Goal: Task Accomplishment & Management: Manage account settings

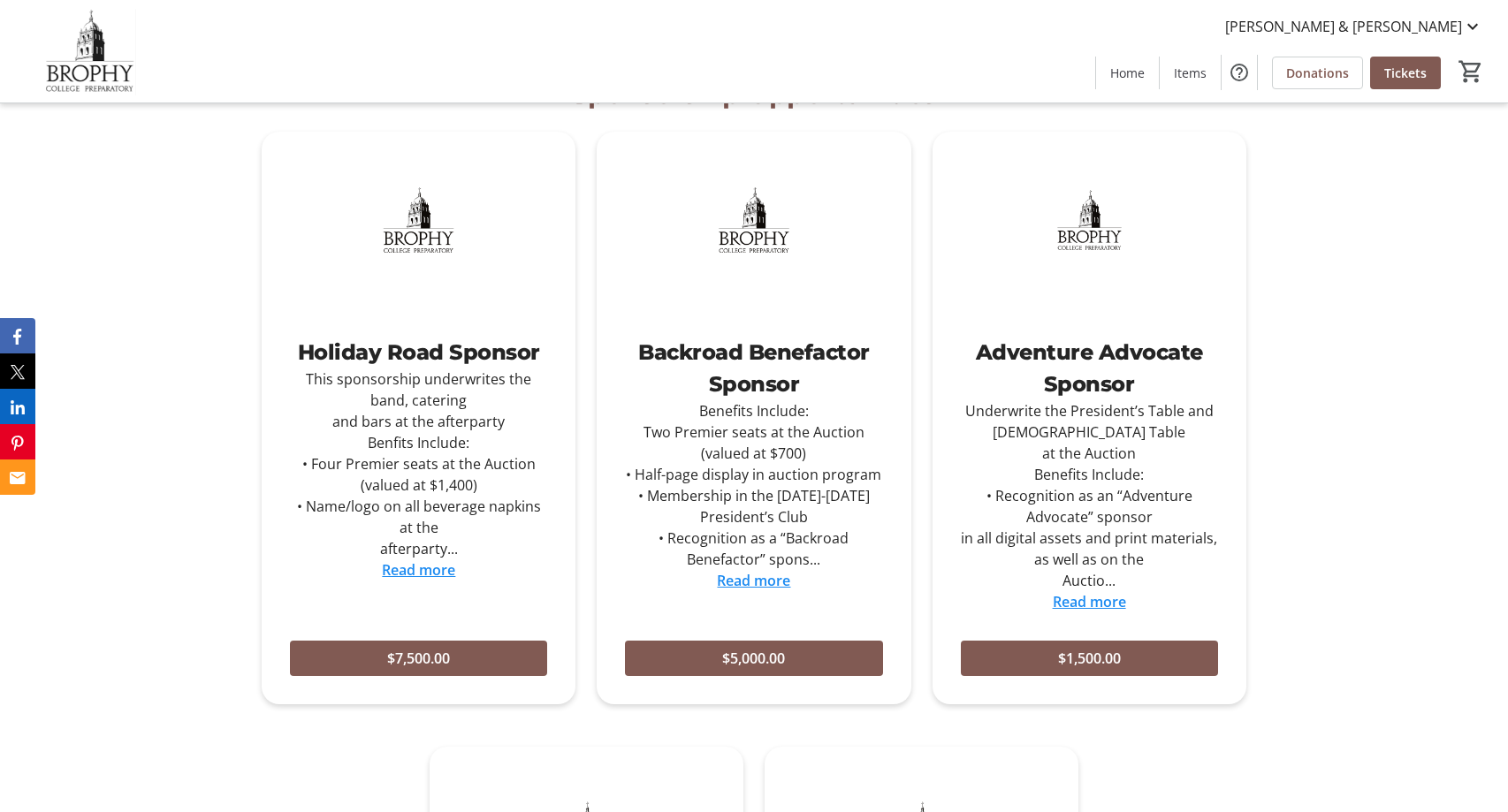
scroll to position [846, 0]
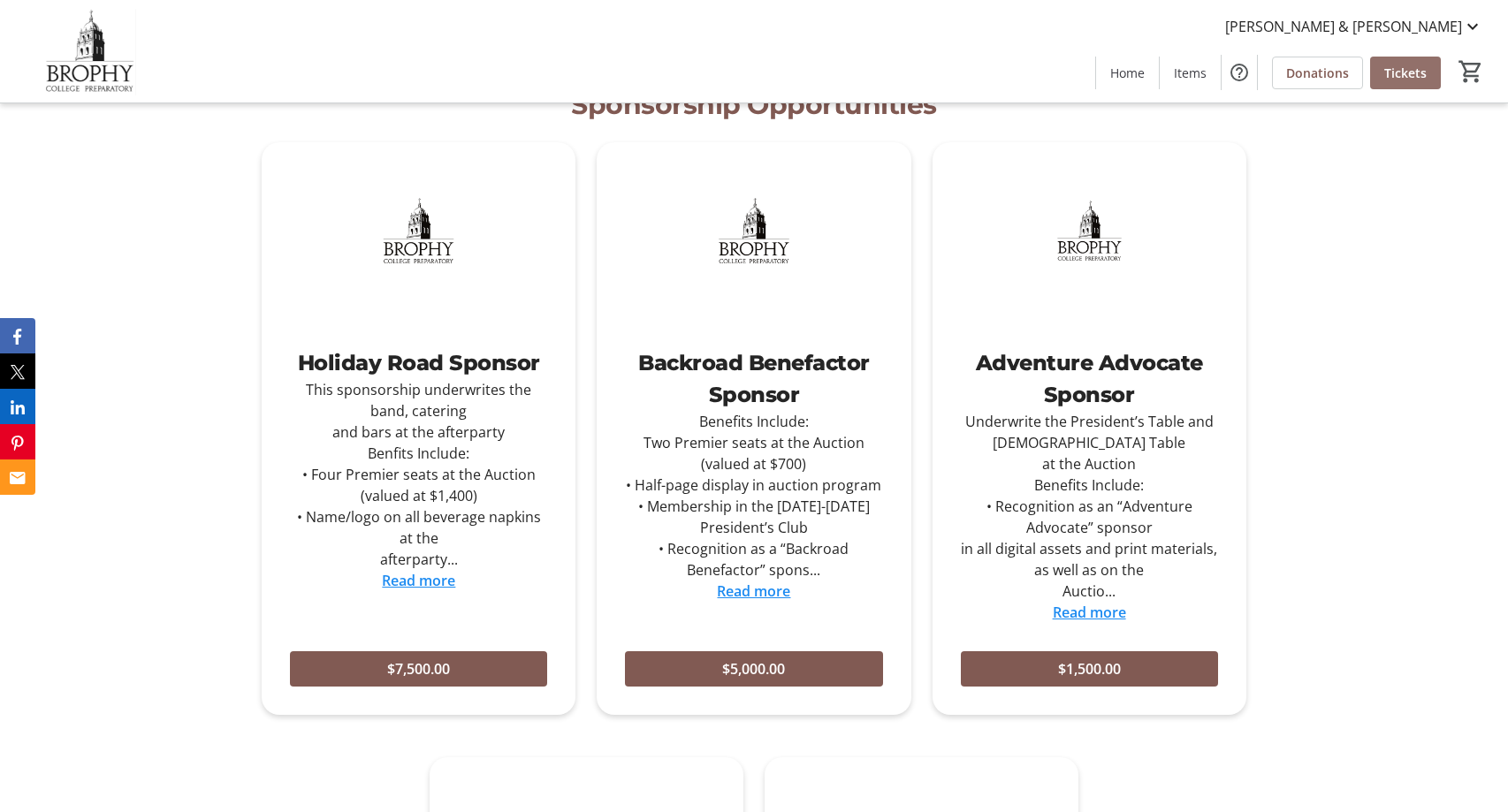
click at [1425, 64] on span "Tickets" at bounding box center [1406, 73] width 42 height 18
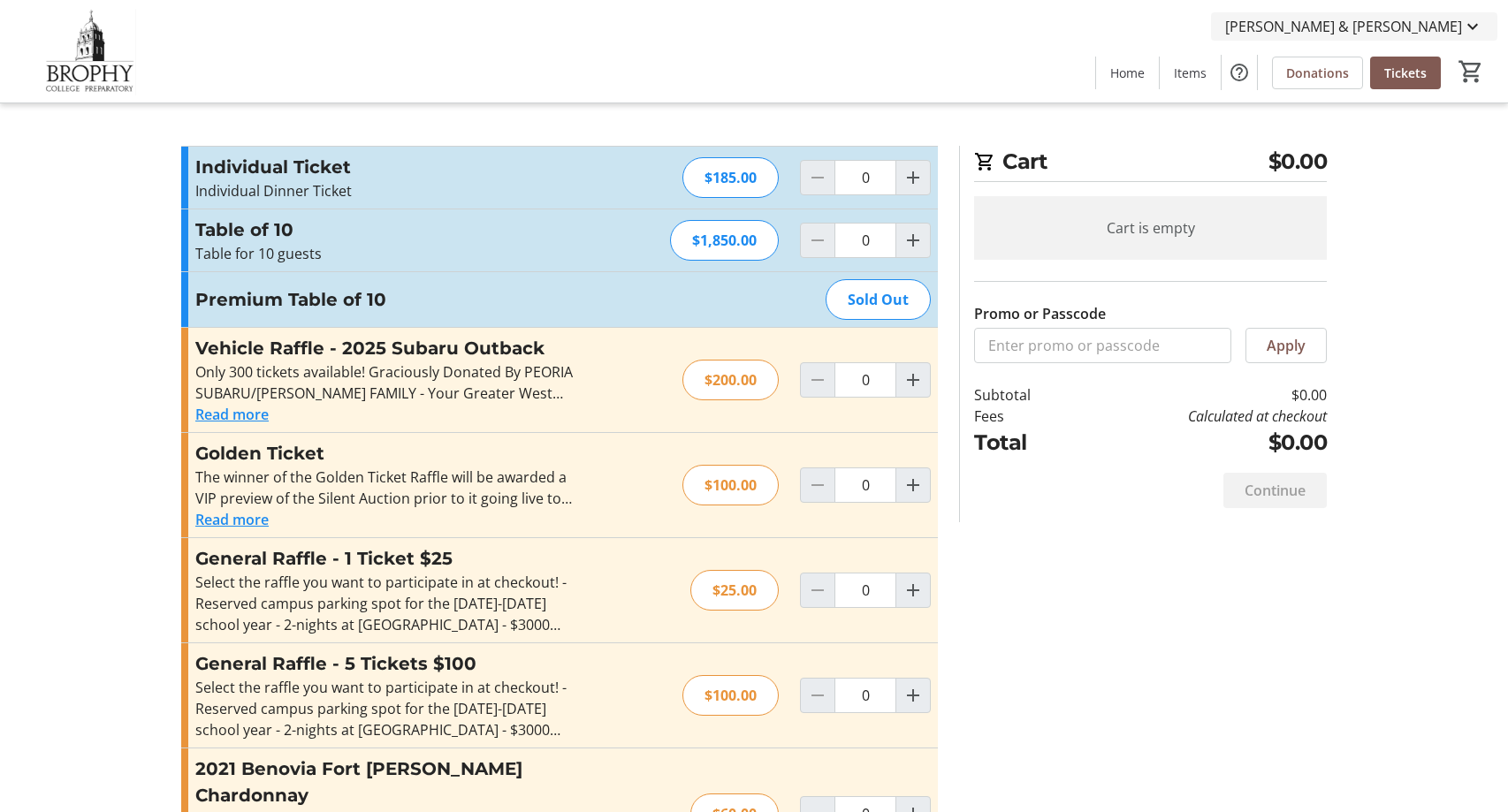
click at [1466, 24] on mat-icon at bounding box center [1472, 26] width 21 height 21
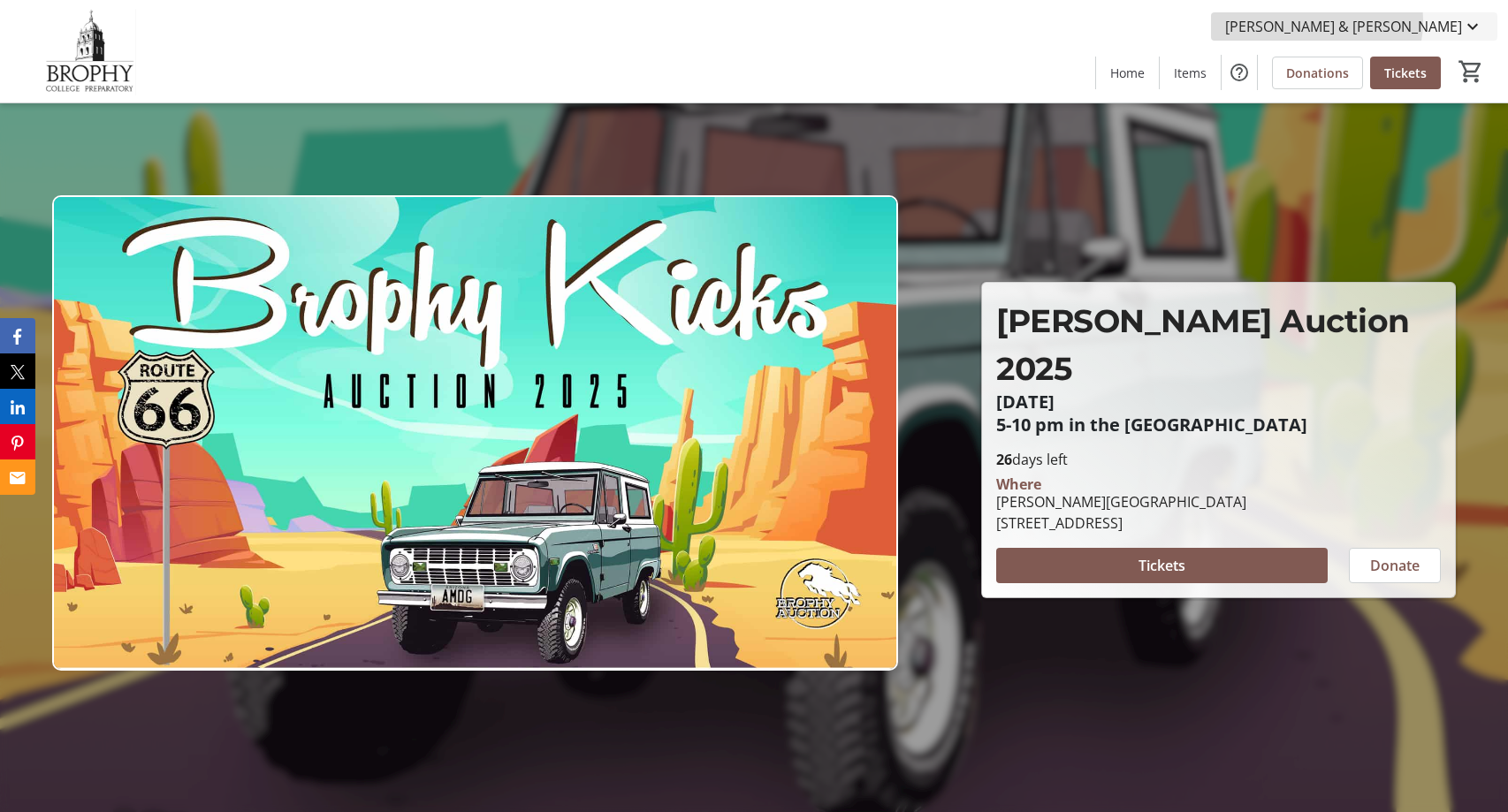
click at [1374, 20] on span "[PERSON_NAME] & [PERSON_NAME]" at bounding box center [1343, 26] width 237 height 21
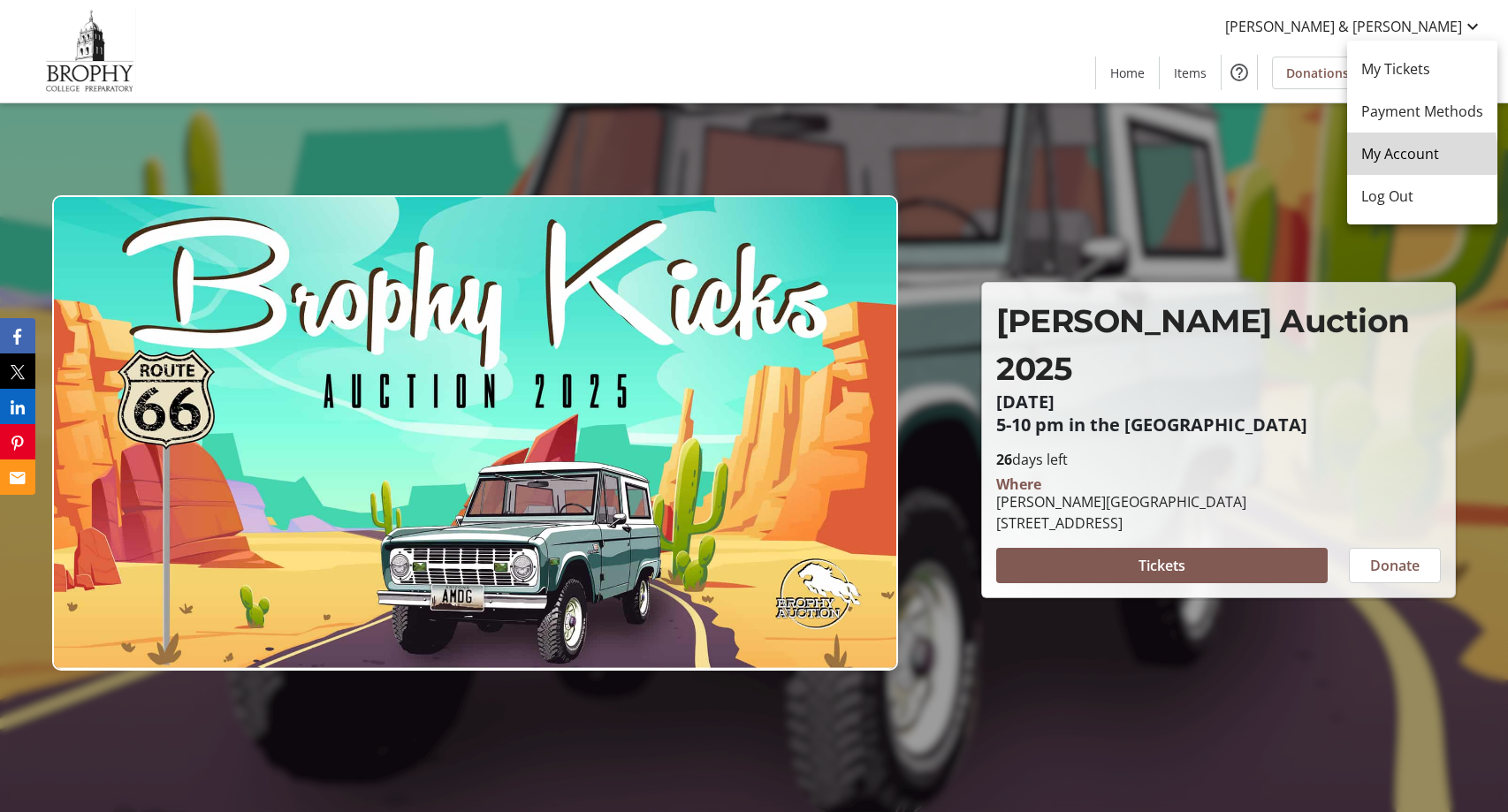
click at [1384, 157] on span "My Account" at bounding box center [1422, 153] width 122 height 21
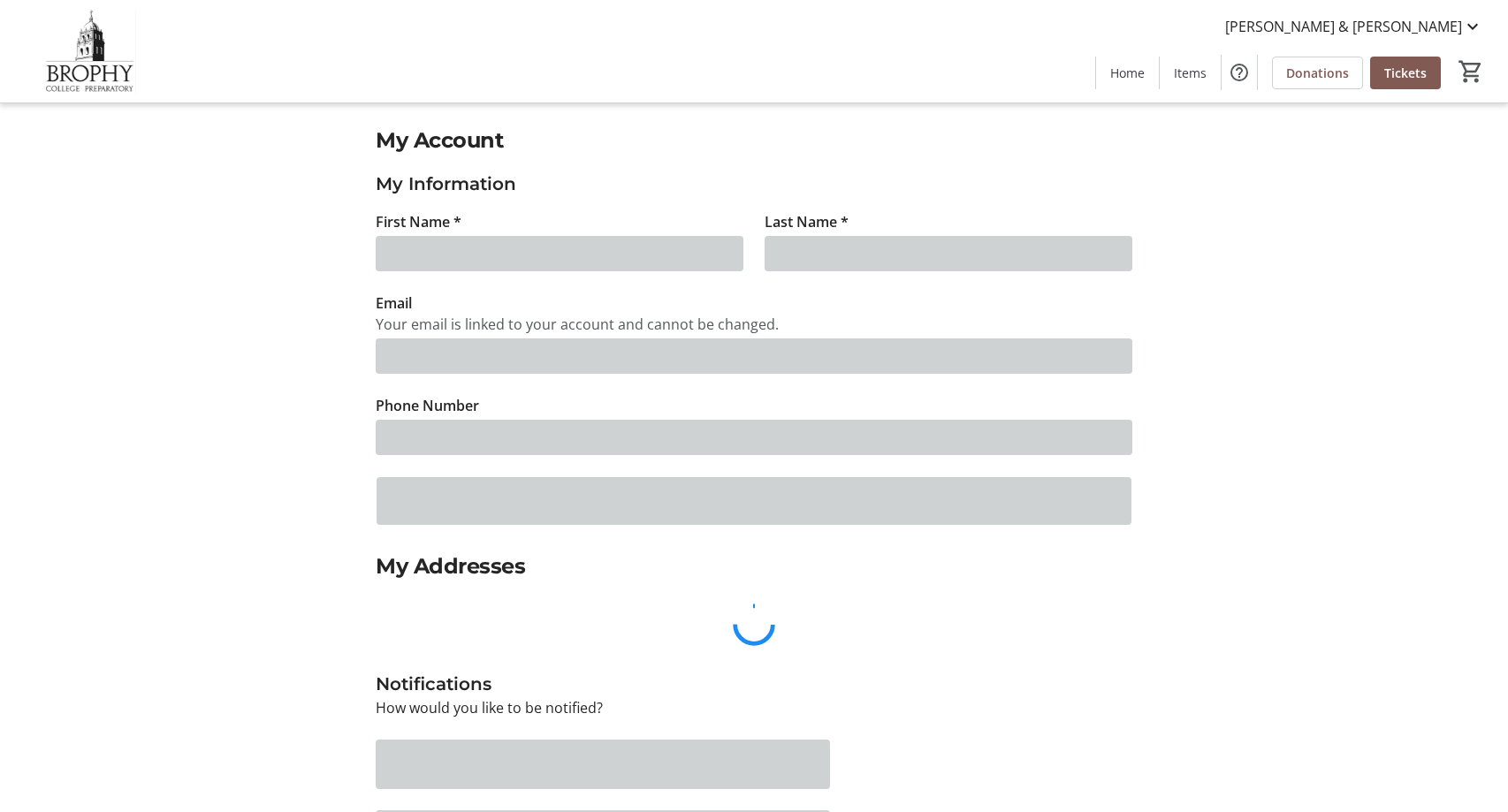
type input "Ginger & Erin"
type input "Armstrong"
type input "brophyauctionchairs@gmail.com"
type input "(480) 280-1288"
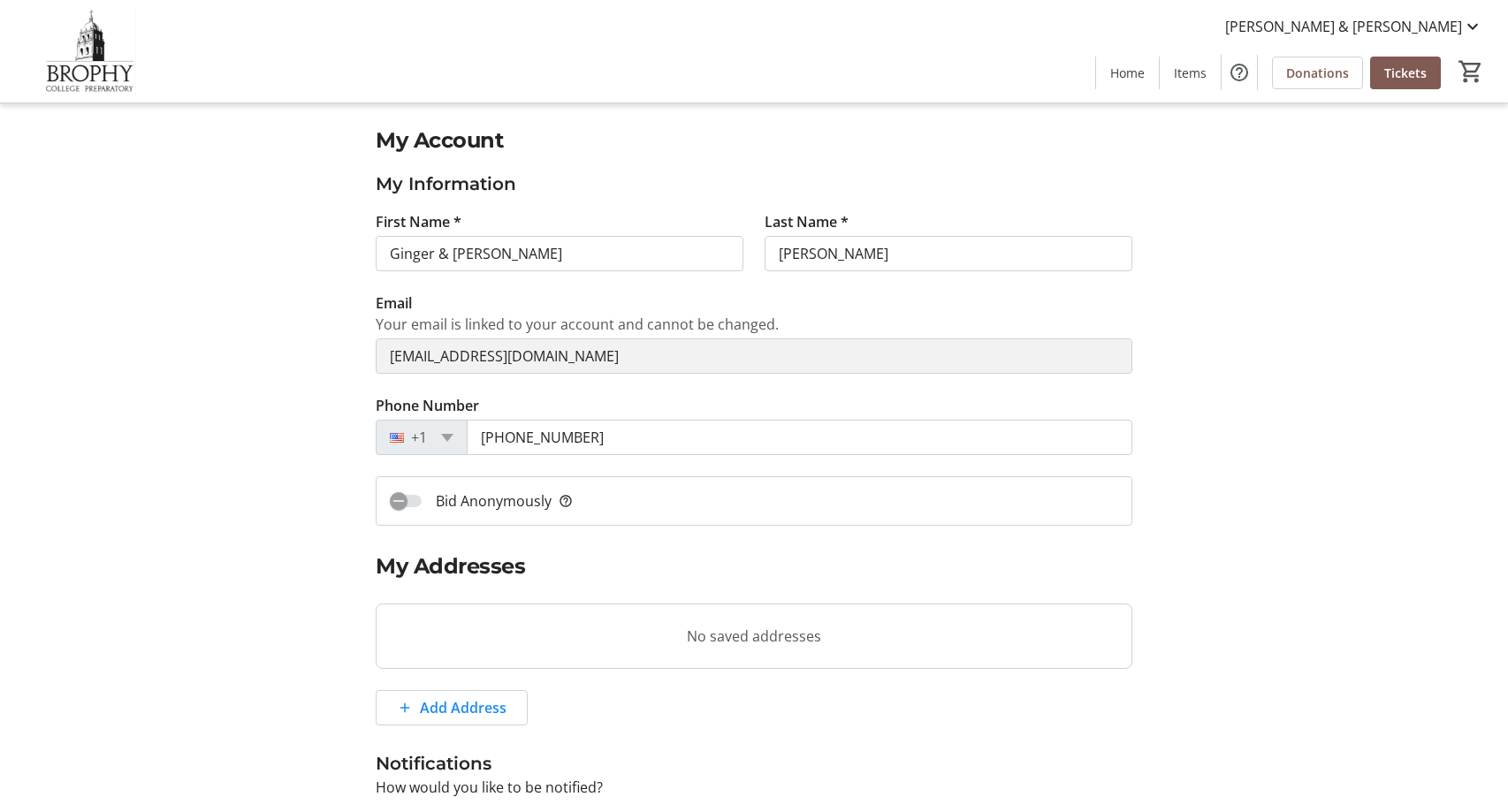
click at [99, 63] on img at bounding box center [89, 52] width 158 height 88
